Goal: Information Seeking & Learning: Find specific fact

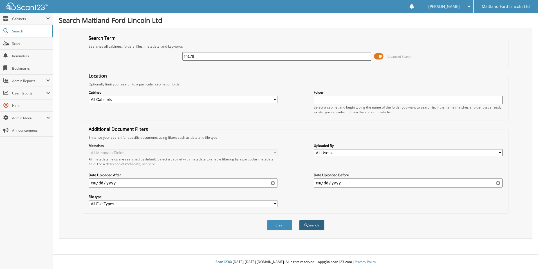
type input "fh179"
click at [312, 226] on button "Search" at bounding box center [311, 225] width 25 height 10
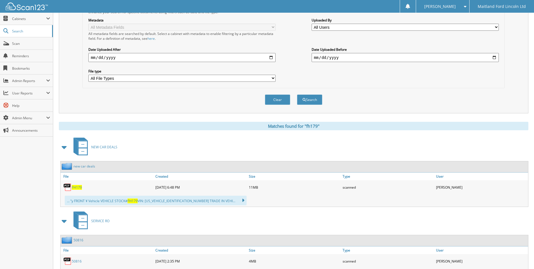
scroll to position [141, 0]
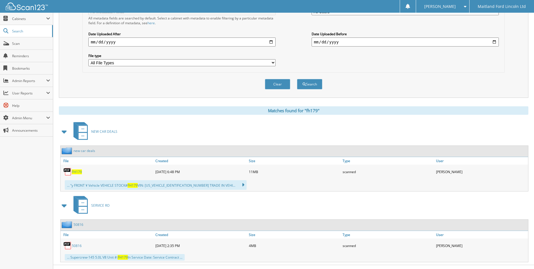
click at [76, 172] on span "FH179" at bounding box center [77, 171] width 10 height 5
